Goal: Task Accomplishment & Management: Complete application form

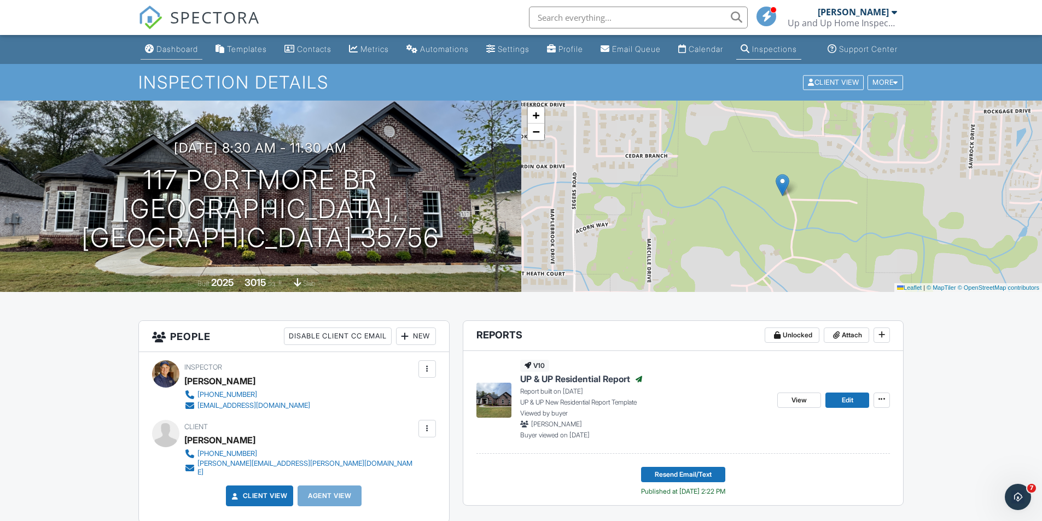
click at [173, 54] on div "Dashboard" at bounding box center [177, 48] width 42 height 9
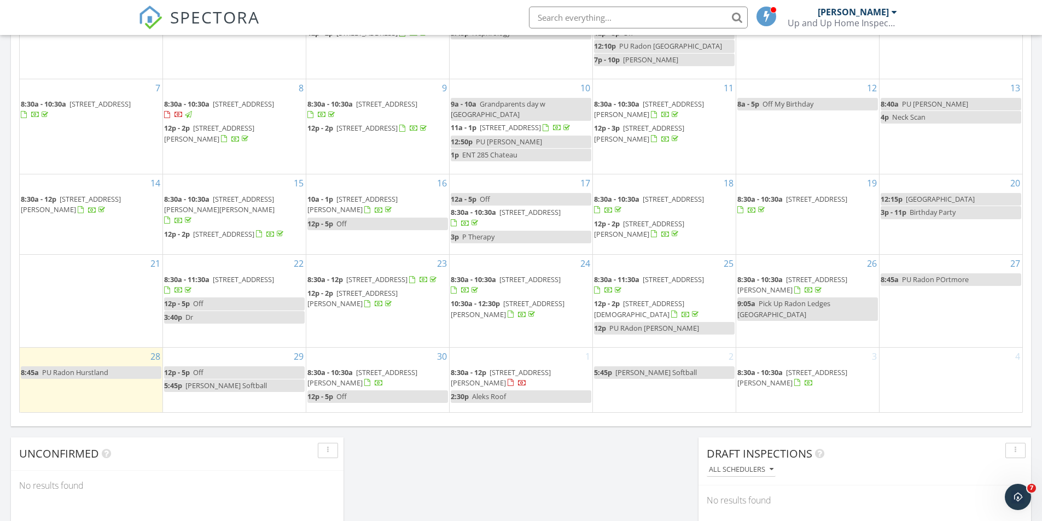
click at [827, 280] on span "13925 Hurstland Dr SW, Huntsville 35803" at bounding box center [792, 285] width 110 height 20
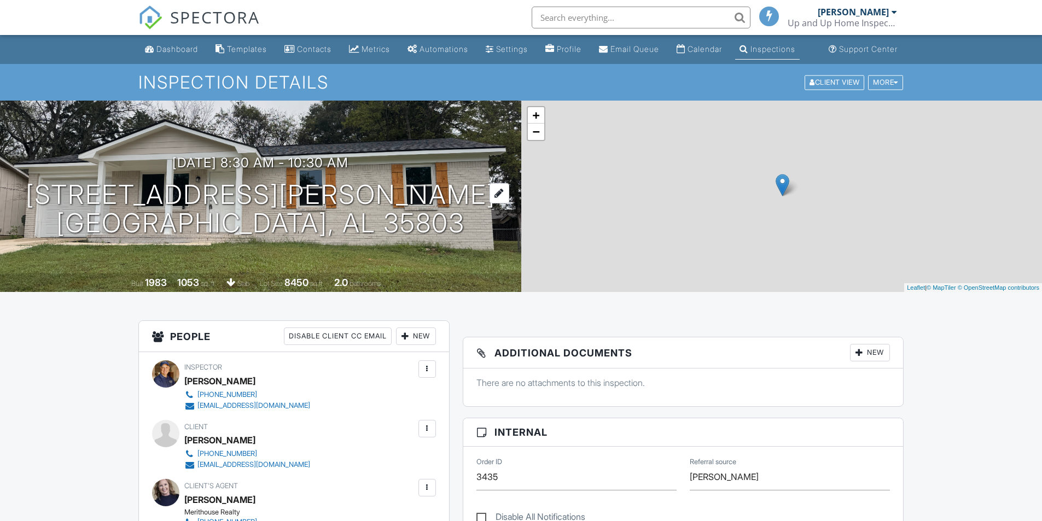
click at [300, 209] on h1 "13925 Hurstland Dr SW Huntsville, AL 35803" at bounding box center [261, 210] width 470 height 58
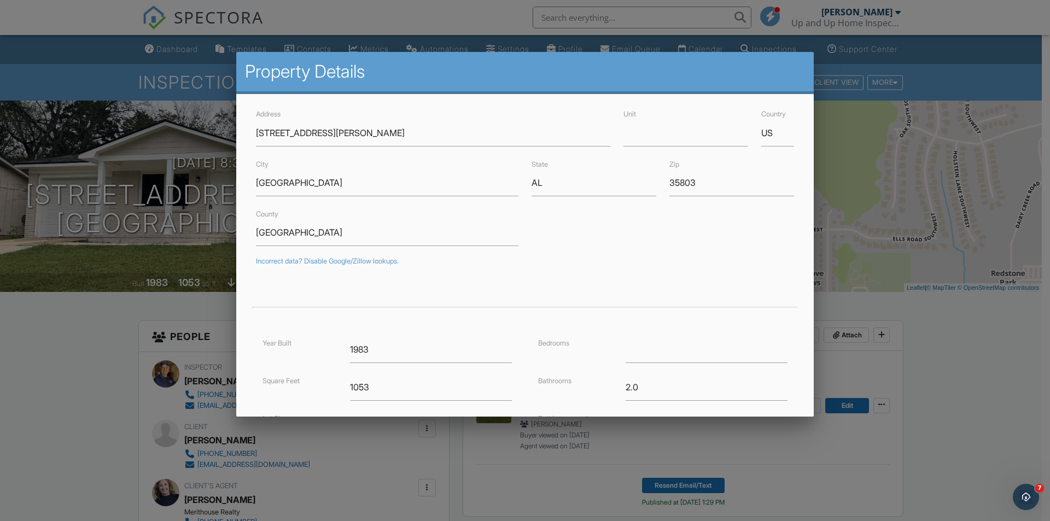
drag, startPoint x: 48, startPoint y: 404, endPoint x: 380, endPoint y: 1, distance: 521.9
click at [48, 404] on div at bounding box center [525, 270] width 1050 height 651
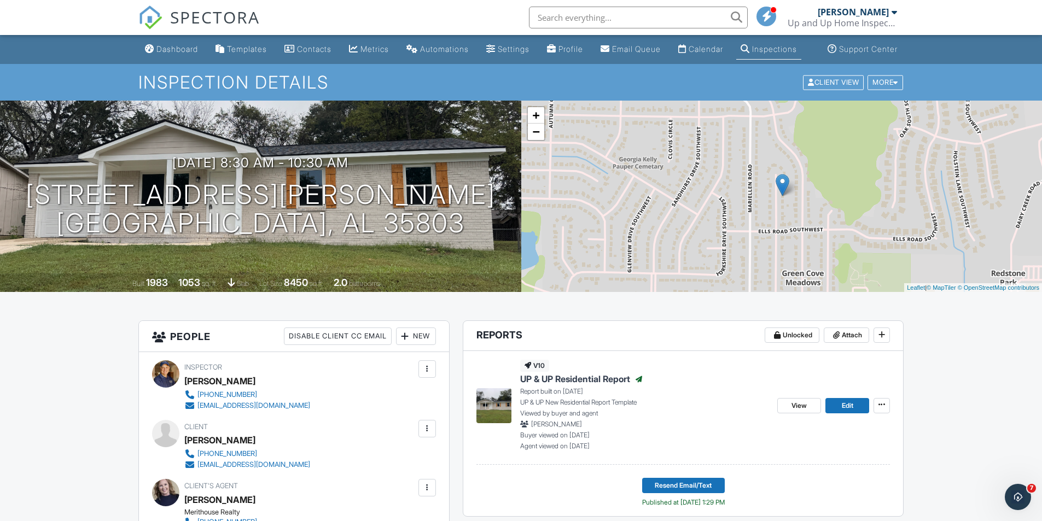
click at [159, 54] on div "Dashboard" at bounding box center [177, 48] width 42 height 9
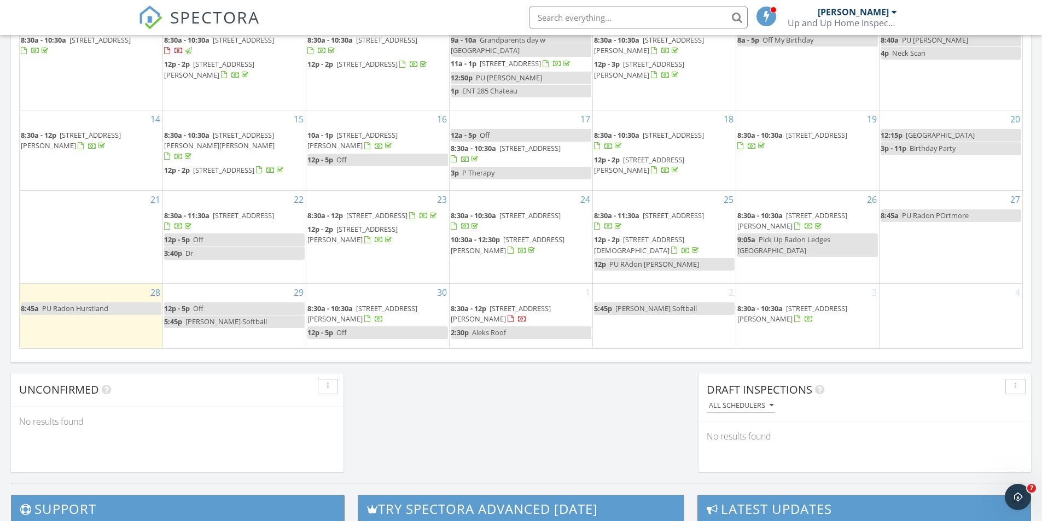
scroll to position [766, 0]
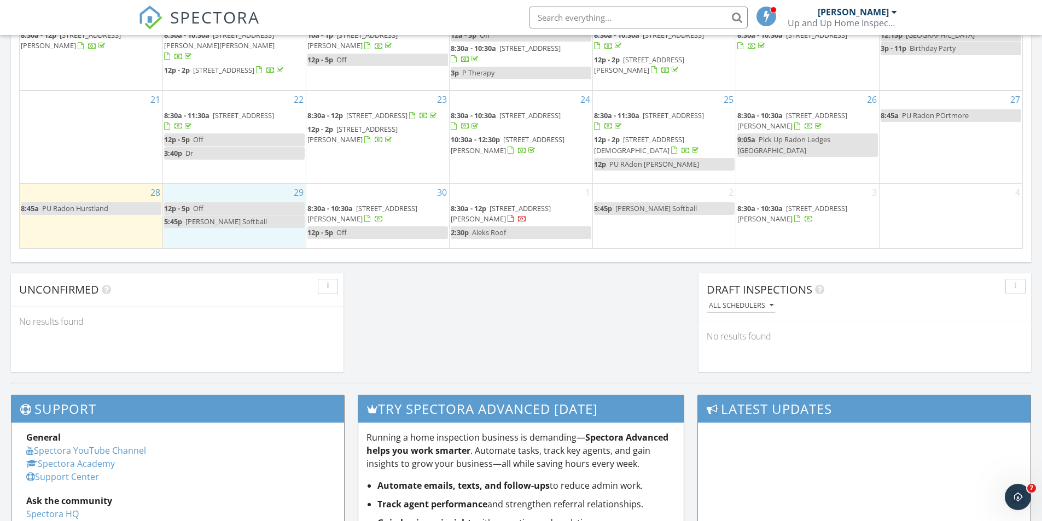
click at [203, 240] on div "29 12p - 5p Off 5:45p Luna Softball" at bounding box center [234, 216] width 143 height 65
click at [224, 190] on link "Inspection" at bounding box center [234, 193] width 56 height 18
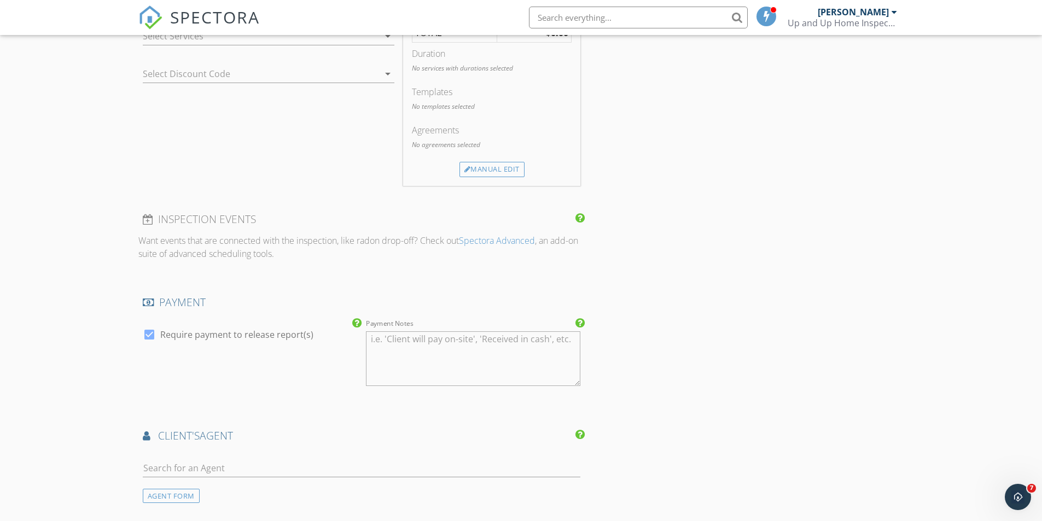
scroll to position [820, 0]
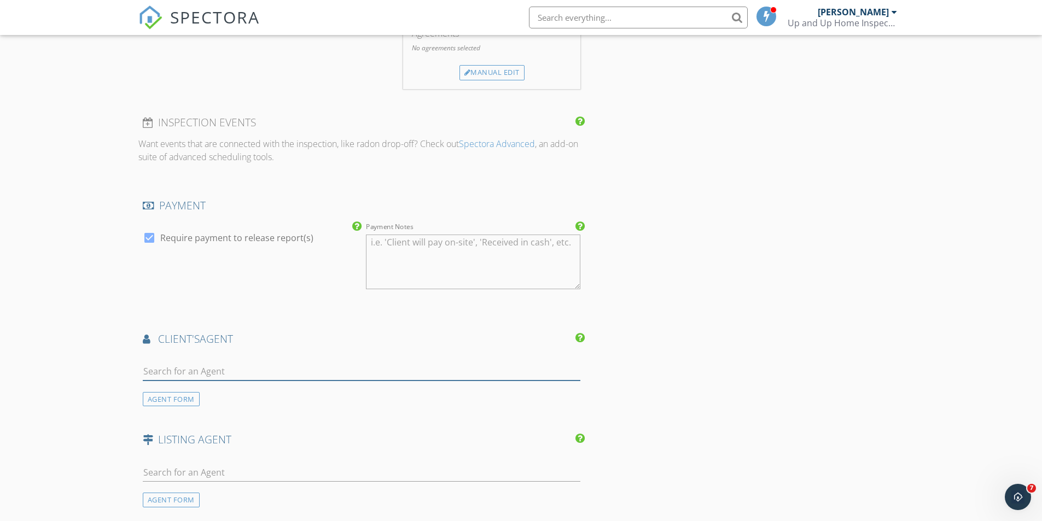
click at [175, 372] on input "text" at bounding box center [362, 372] width 438 height 18
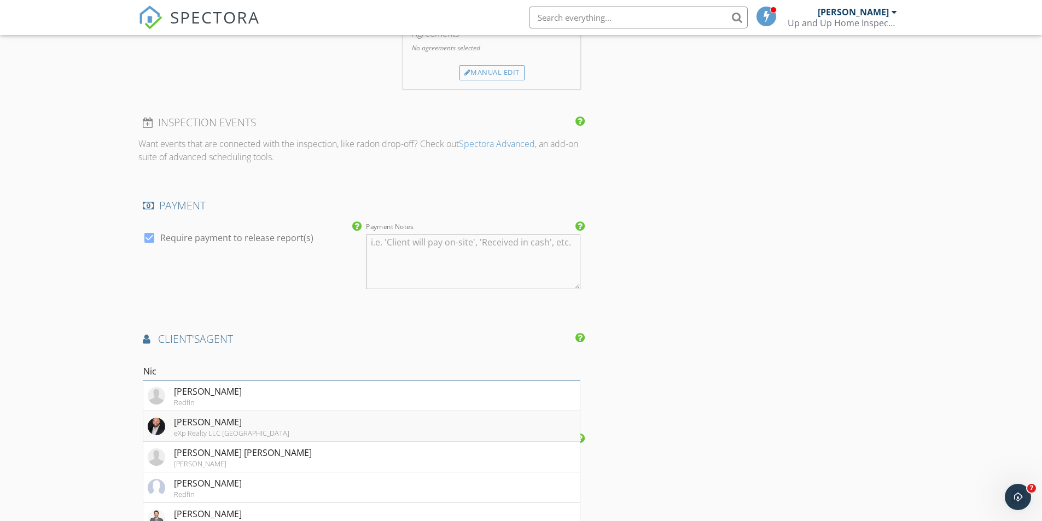
type input "Nic"
click at [193, 422] on div "[PERSON_NAME]" at bounding box center [231, 422] width 115 height 13
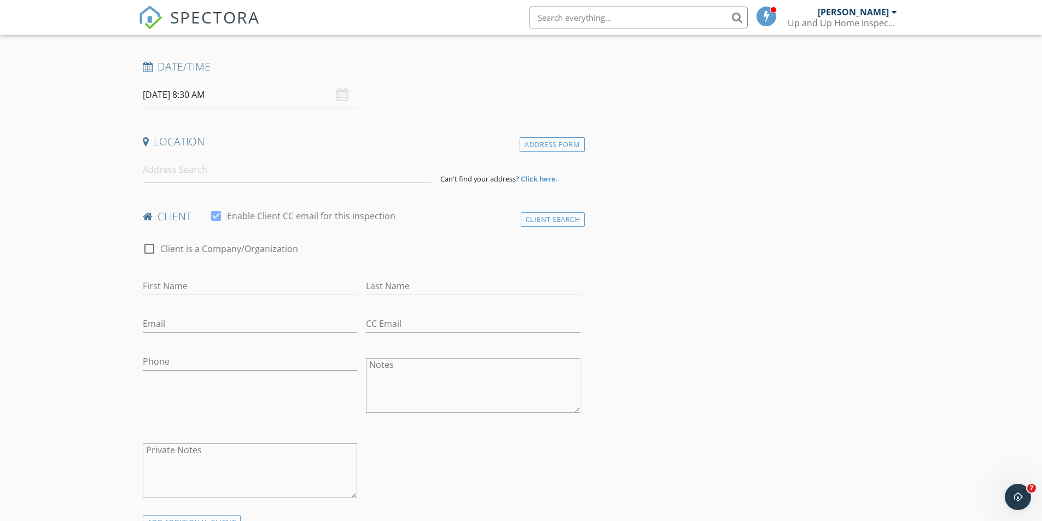
scroll to position [164, 0]
click at [284, 175] on input at bounding box center [287, 170] width 289 height 27
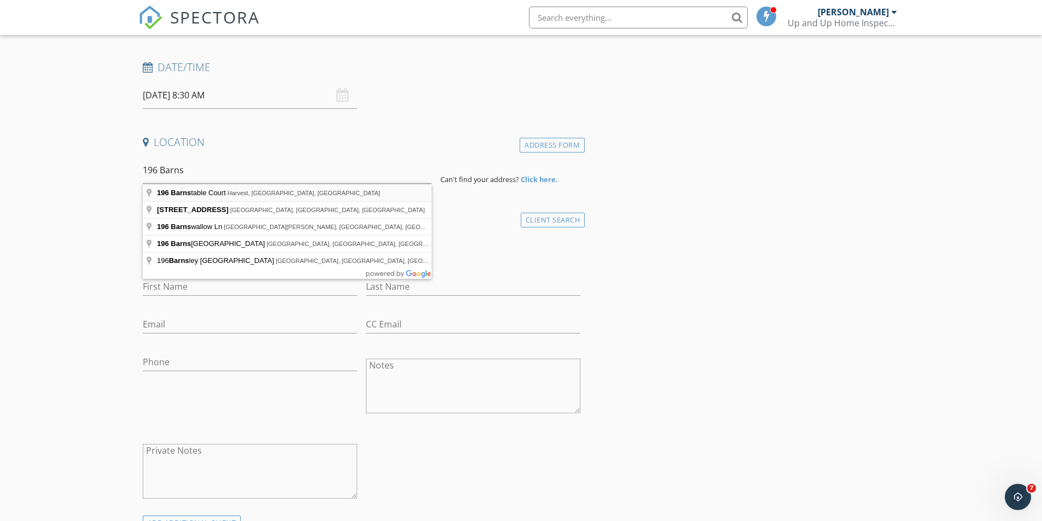
type input "196 Barnstable Court, Harvest, AL, USA"
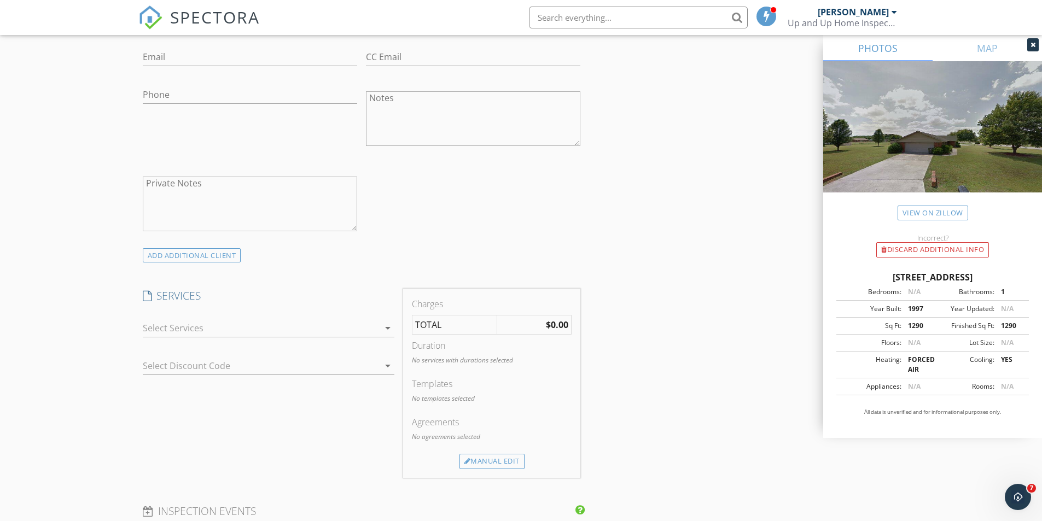
scroll to position [656, 0]
click at [154, 326] on div at bounding box center [261, 327] width 236 height 18
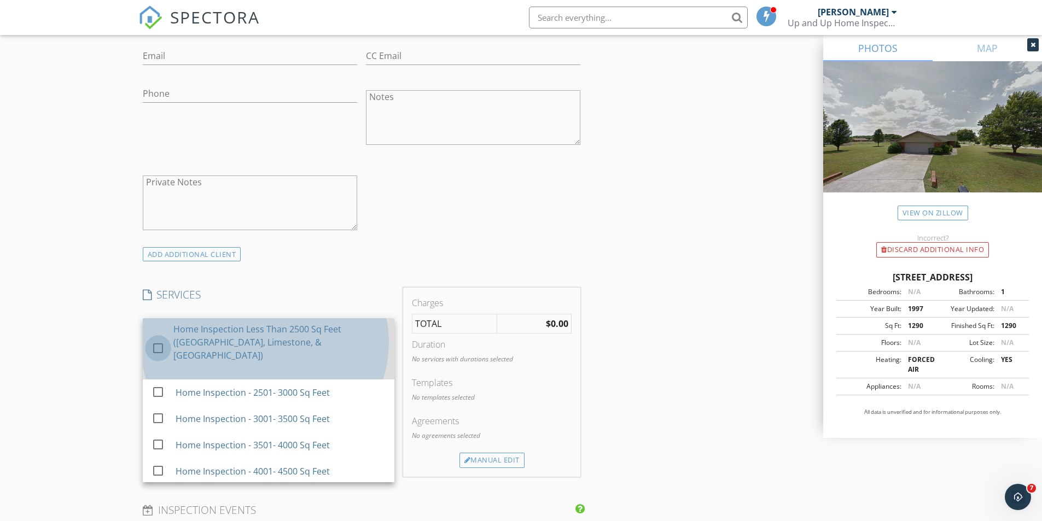
click at [155, 340] on div at bounding box center [158, 348] width 19 height 19
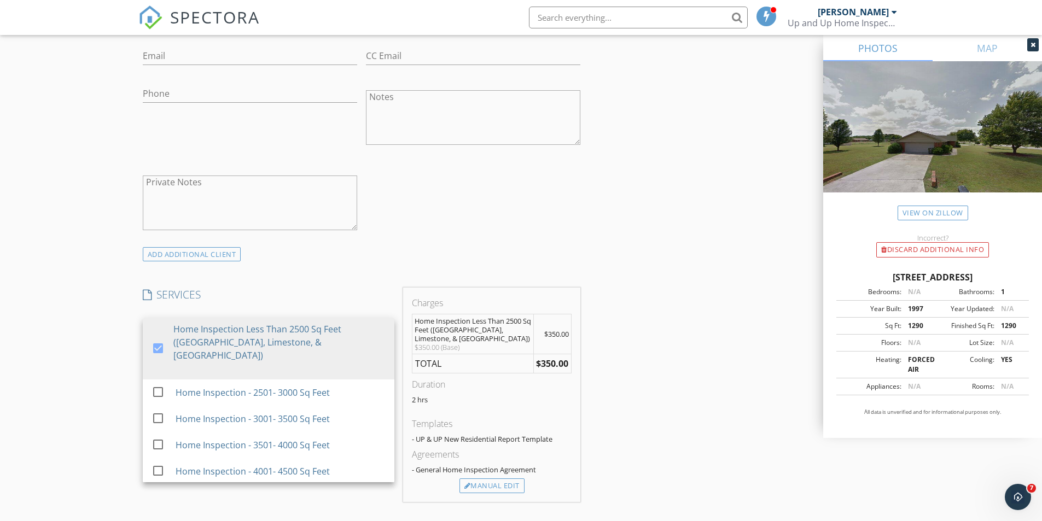
click at [95, 327] on div "New Inspection Click here to use the New Order Form INSPECTOR(S) check_box Chri…" at bounding box center [521, 497] width 1042 height 2157
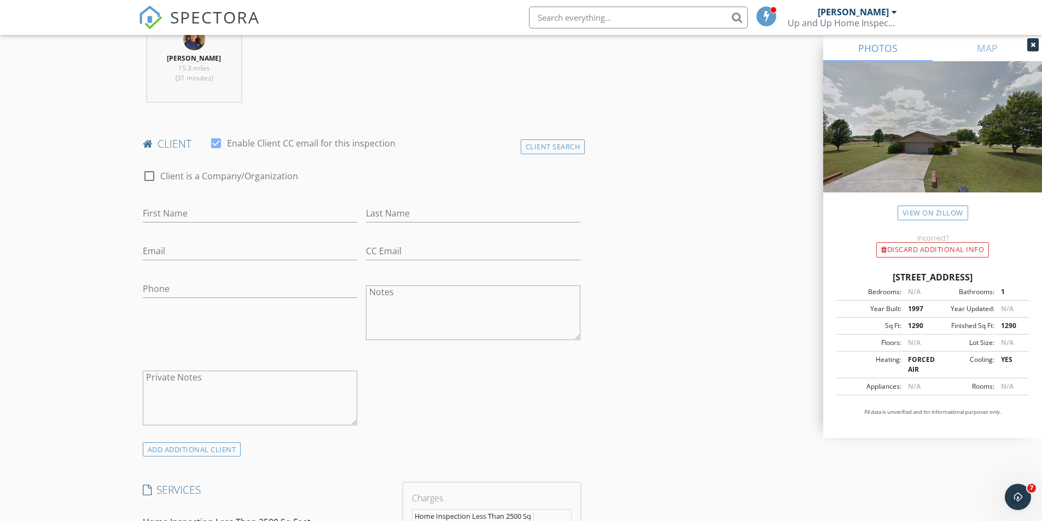
scroll to position [438, 0]
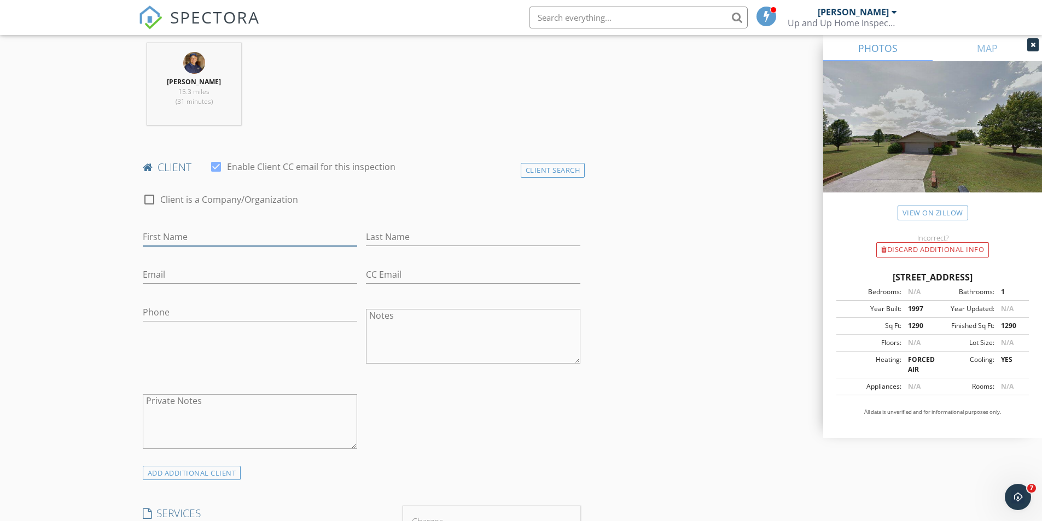
click at [167, 236] on input "First Name" at bounding box center [250, 237] width 214 height 18
click at [206, 306] on input "Phone" at bounding box center [250, 313] width 214 height 18
type input "[PHONE_NUMBER]"
click at [223, 234] on input "First Name" at bounding box center [250, 237] width 214 height 18
type input "Alex"
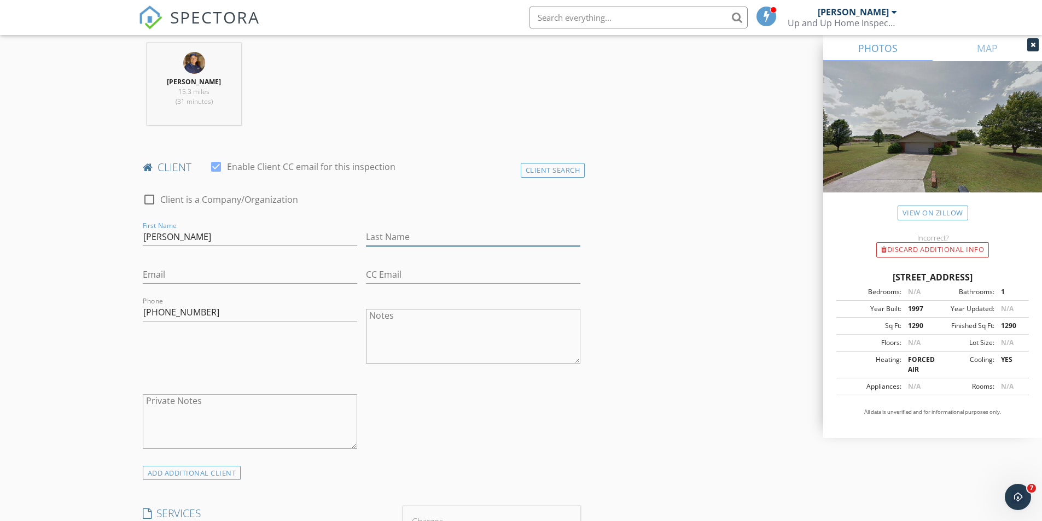
click at [397, 235] on input "Last Name" at bounding box center [473, 237] width 214 height 18
type input "Volare"
click at [267, 266] on input "Email" at bounding box center [250, 275] width 214 height 18
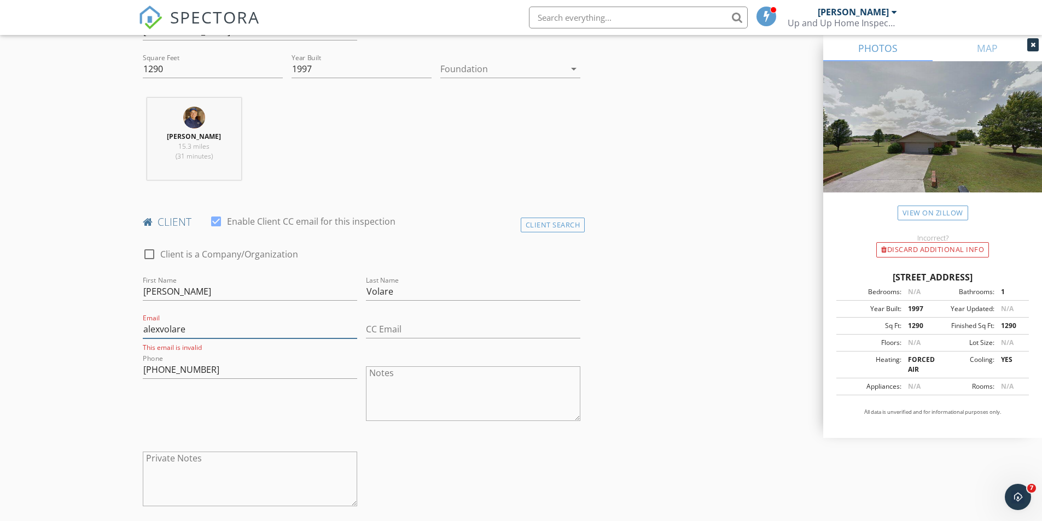
click at [159, 331] on input "alexvolare" at bounding box center [250, 330] width 214 height 18
click at [197, 328] on input "alexbvolare" at bounding box center [250, 330] width 214 height 18
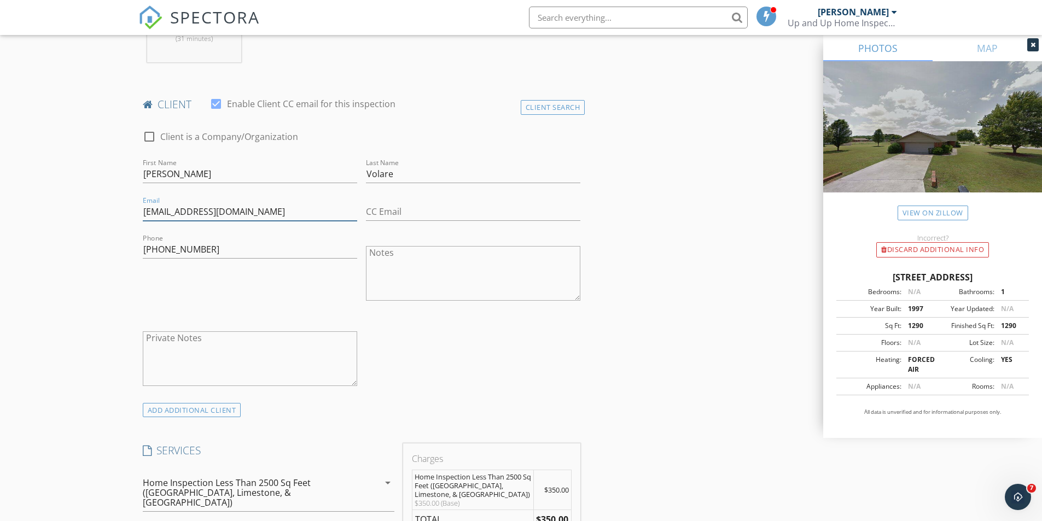
scroll to position [492, 0]
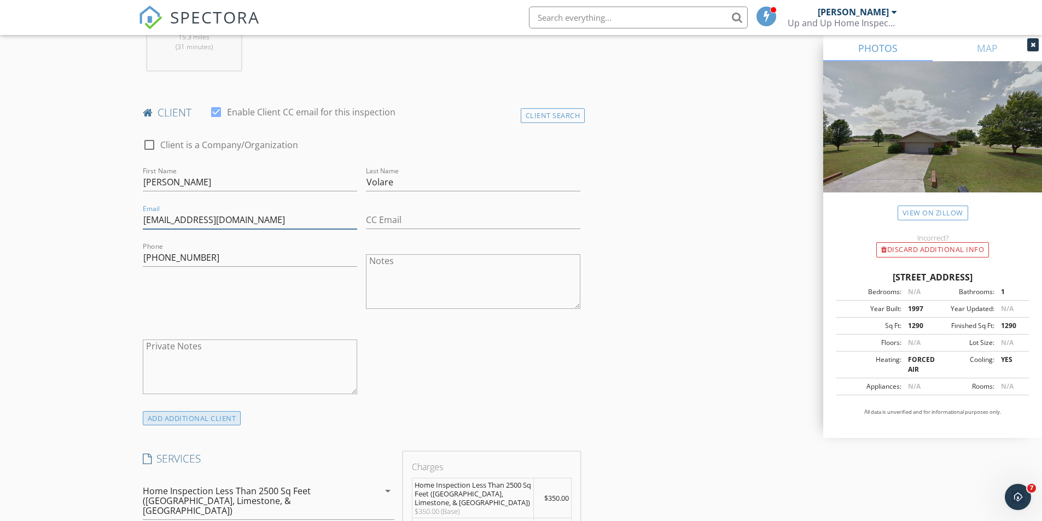
type input "alexbvolare@gmail.com"
click at [209, 419] on div "ADD ADDITIONAL client" at bounding box center [192, 418] width 98 height 15
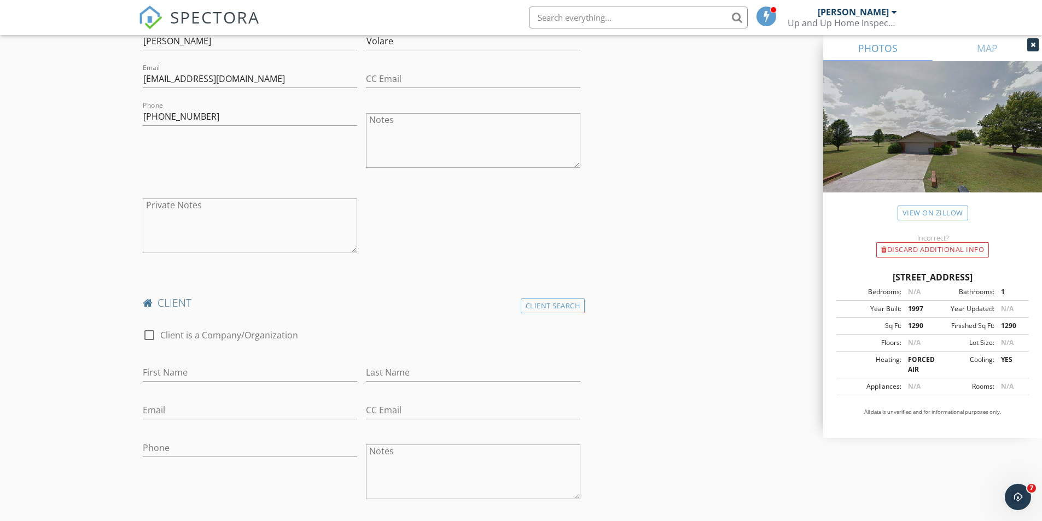
scroll to position [711, 0]
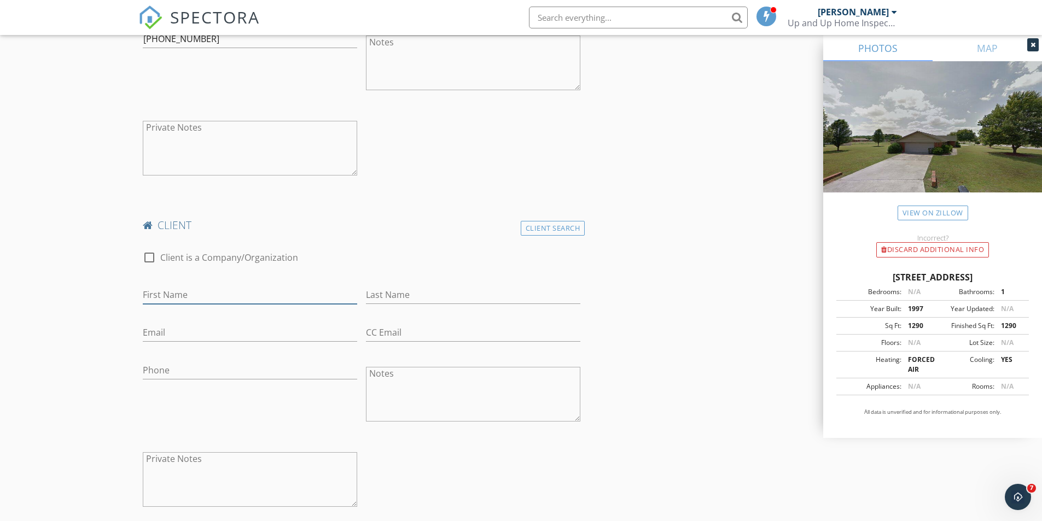
click at [263, 288] on input "First Name" at bounding box center [250, 295] width 214 height 18
type input "Cara"
click at [430, 293] on input "Last Name" at bounding box center [473, 295] width 214 height 18
type input "Filice"
click at [274, 332] on input "Email" at bounding box center [250, 333] width 214 height 18
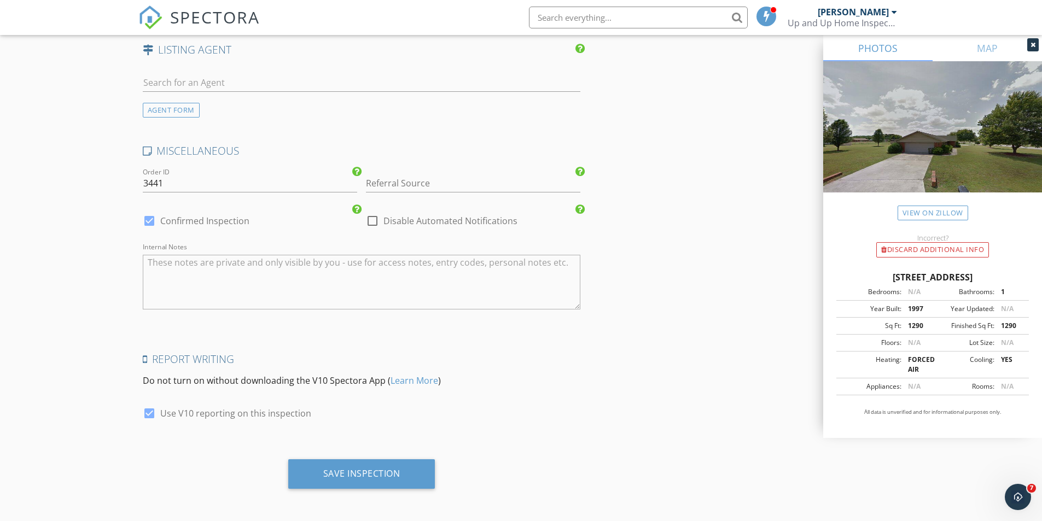
scroll to position [2028, 0]
type input "carafilice@yahoo.com"
click at [389, 476] on div "Save Inspection" at bounding box center [361, 471] width 77 height 11
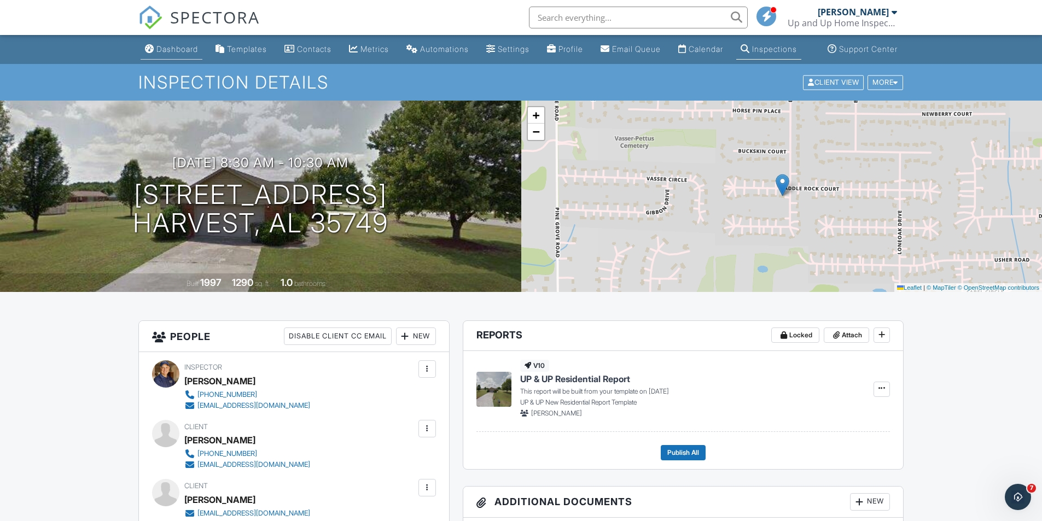
click at [173, 54] on div "Dashboard" at bounding box center [177, 48] width 42 height 9
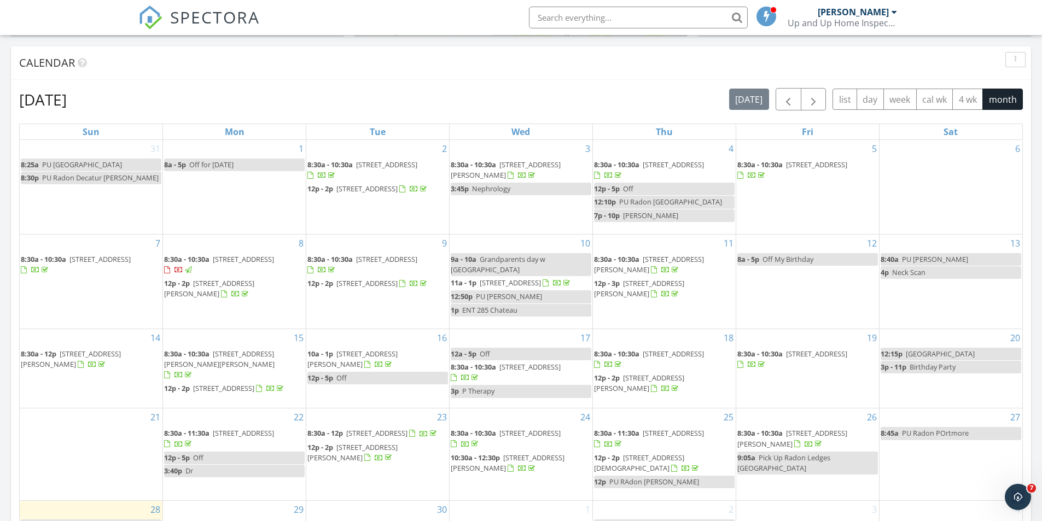
scroll to position [656, 0]
